Goal: Information Seeking & Learning: Learn about a topic

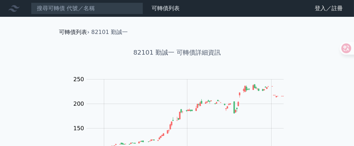
click at [77, 30] on link "可轉債列表" at bounding box center [73, 32] width 28 height 7
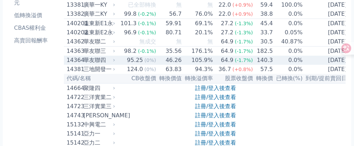
scroll to position [35, 0]
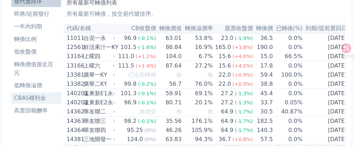
click at [36, 94] on li "CBAS權利金" at bounding box center [36, 98] width 50 height 8
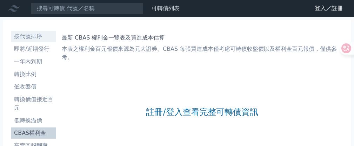
click at [37, 36] on li "按代號排序" at bounding box center [33, 36] width 45 height 8
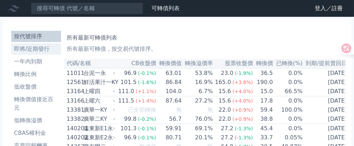
click at [32, 48] on li "即將/近期發行" at bounding box center [36, 49] width 50 height 8
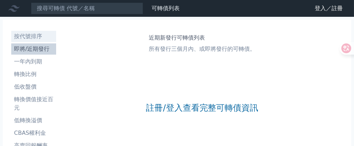
click at [33, 39] on li "按代號排序" at bounding box center [33, 36] width 45 height 8
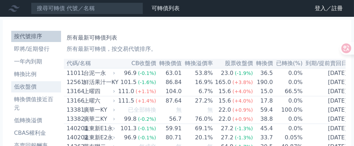
click at [30, 86] on li "低收盤價" at bounding box center [36, 87] width 50 height 8
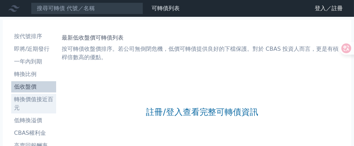
click at [33, 98] on li "轉換價值接近百元" at bounding box center [33, 104] width 45 height 17
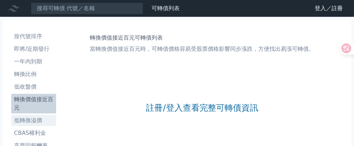
click at [33, 118] on li "低轉換溢價" at bounding box center [33, 121] width 45 height 8
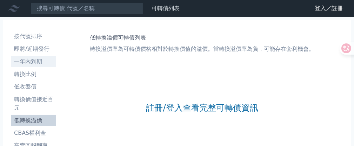
click at [30, 65] on li "一年內到期" at bounding box center [33, 62] width 45 height 8
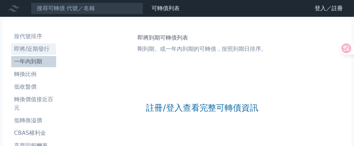
click at [31, 54] on link "即將/近期發行" at bounding box center [33, 49] width 45 height 11
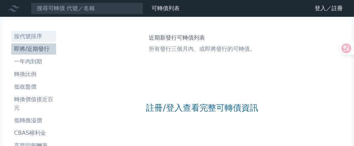
click at [31, 42] on link "按代號排序" at bounding box center [33, 36] width 45 height 11
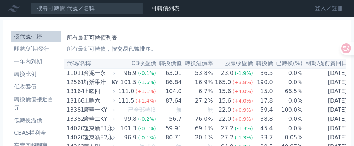
click at [324, 7] on link "登入／註冊" at bounding box center [328, 8] width 39 height 11
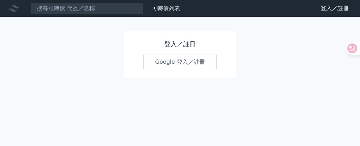
click at [171, 62] on link "Google 登入／註冊" at bounding box center [179, 62] width 73 height 15
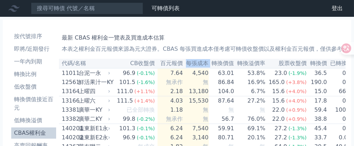
drag, startPoint x: 183, startPoint y: 63, endPoint x: 204, endPoint y: 63, distance: 21.1
click at [204, 63] on tr "代碼/名稱 CB收盤價 百元報價 每張成本 轉換價值 轉換溢價率 股票收盤價 轉換價 已轉換(%) 到期/提前賣回日" at bounding box center [231, 63] width 345 height 9
